Goal: Task Accomplishment & Management: Use online tool/utility

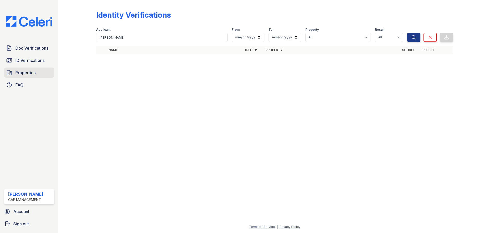
click at [37, 75] on link "Properties" at bounding box center [29, 72] width 50 height 10
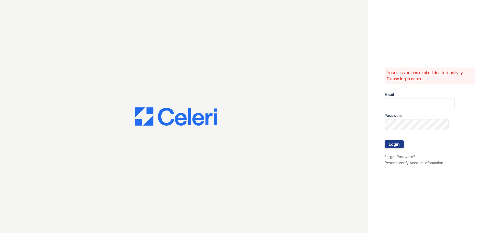
type input "[EMAIL_ADDRESS][DOMAIN_NAME]"
click at [392, 146] on button "Login" at bounding box center [393, 144] width 19 height 8
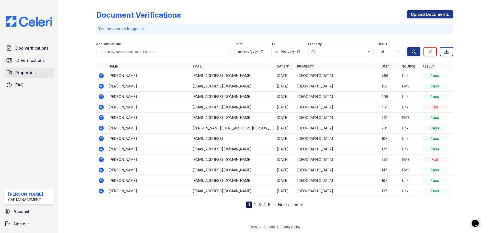
click at [41, 74] on link "Properties" at bounding box center [29, 72] width 50 height 10
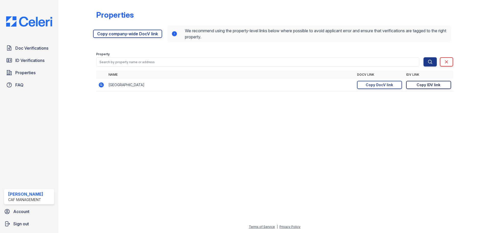
click at [439, 84] on div "Copy IDV link" at bounding box center [428, 84] width 24 height 5
click at [347, 183] on div at bounding box center [274, 164] width 416 height 119
